Goal: Navigation & Orientation: Locate item on page

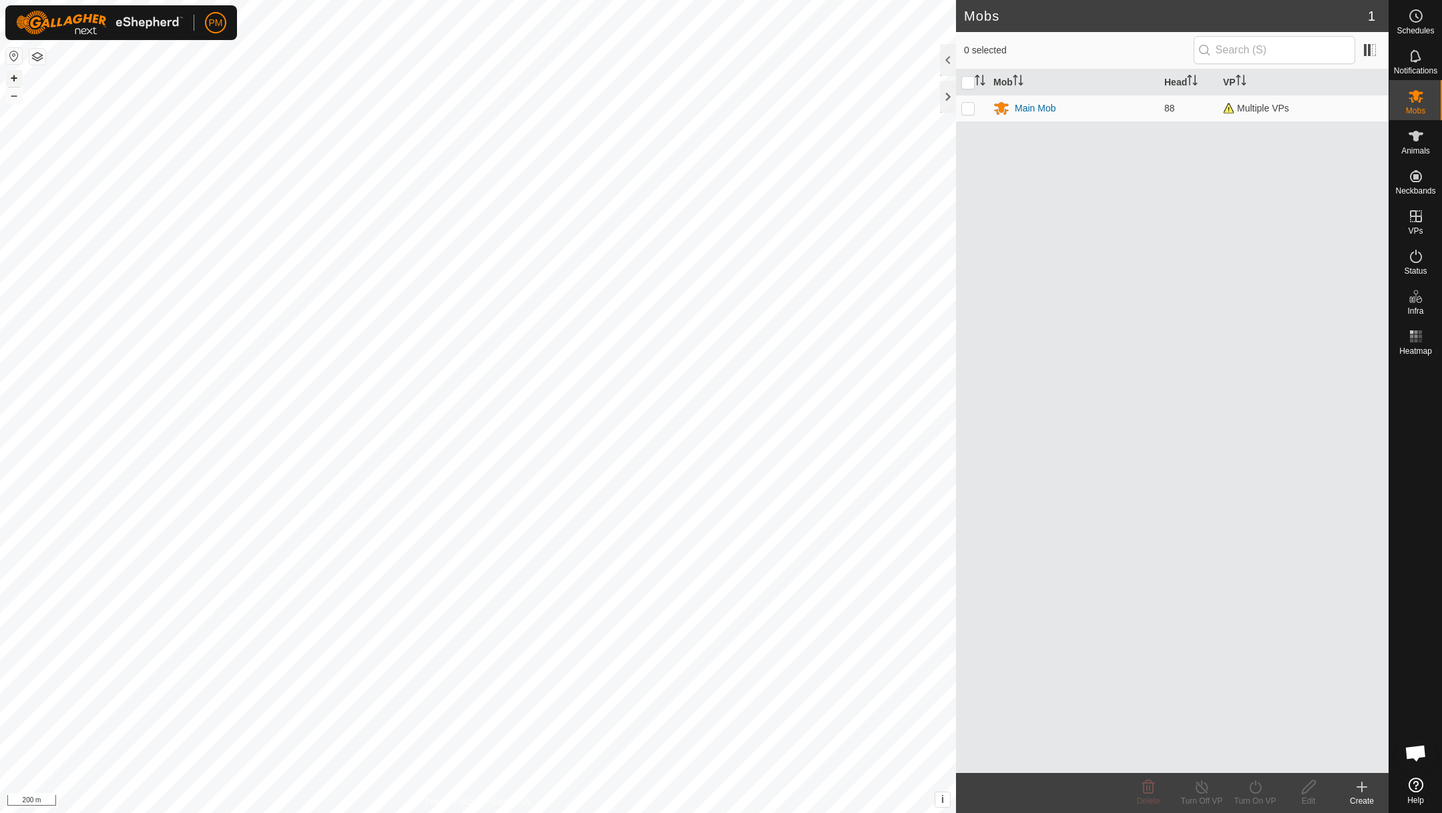
click at [15, 81] on button "+" at bounding box center [14, 78] width 16 height 16
click at [19, 74] on button "+" at bounding box center [14, 78] width 16 height 16
click at [16, 78] on button "+" at bounding box center [14, 78] width 16 height 16
click at [12, 86] on button "+" at bounding box center [14, 78] width 16 height 16
click at [12, 77] on button "+" at bounding box center [14, 78] width 16 height 16
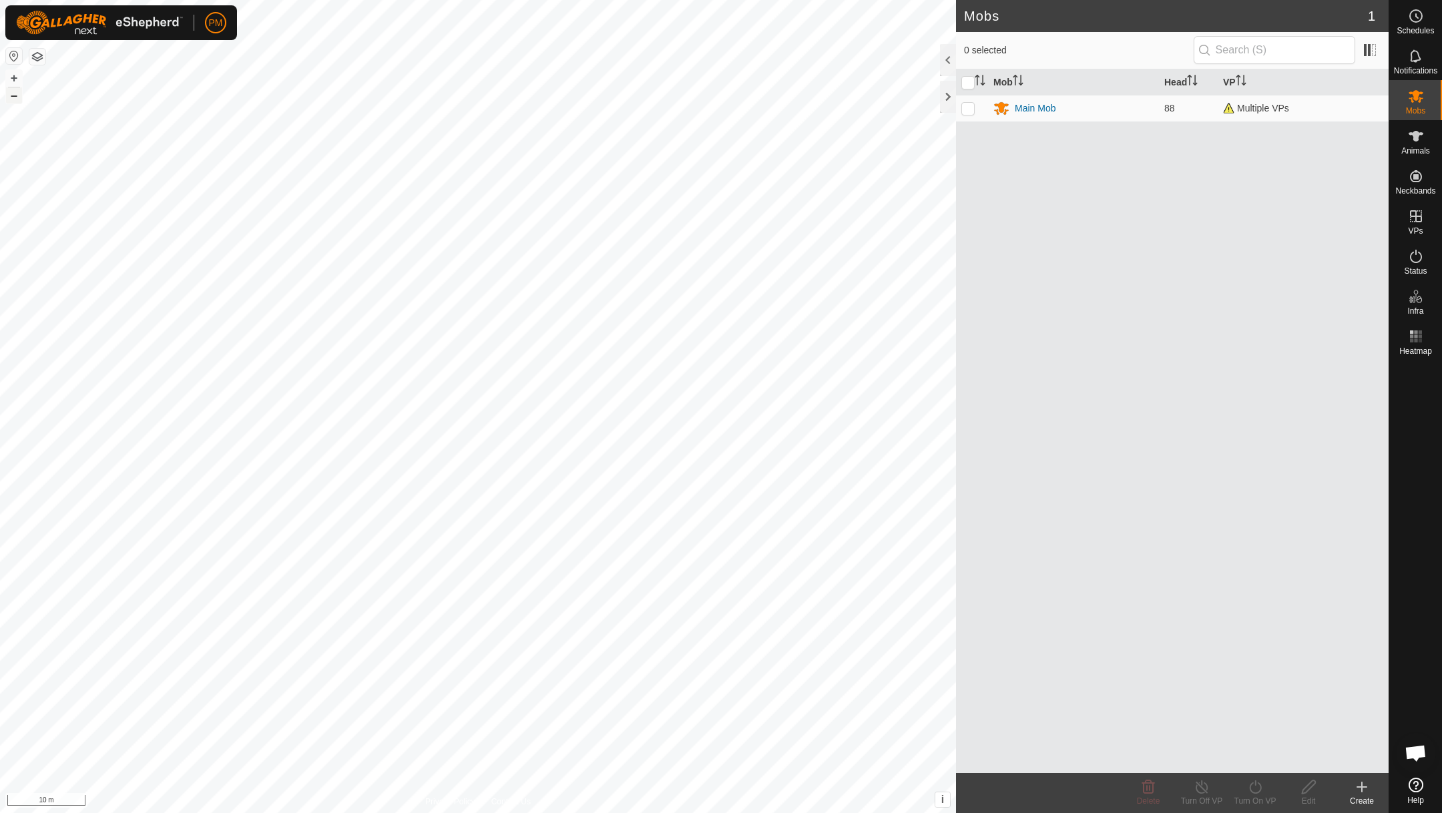
click at [11, 93] on button "–" at bounding box center [14, 95] width 16 height 16
click at [11, 91] on button "–" at bounding box center [14, 95] width 16 height 16
